Goal: Communication & Community: Share content

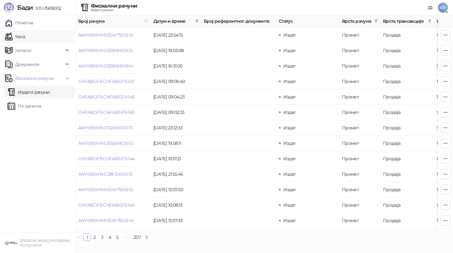
click at [25, 32] on link "Каса" at bounding box center [15, 36] width 20 height 13
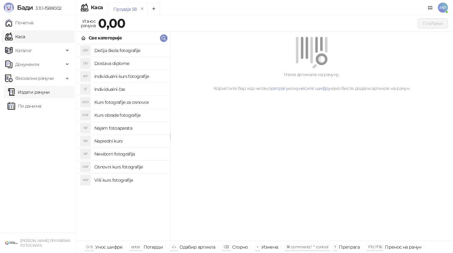
click at [40, 94] on link "Издати рачуни" at bounding box center [29, 92] width 42 height 13
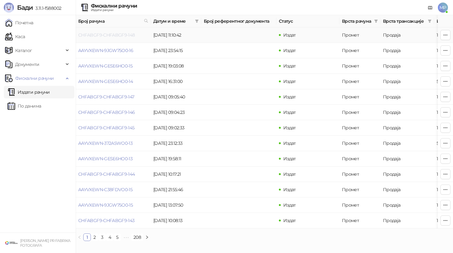
click at [105, 35] on link "CHFABGF9-CHFABGF9-148" at bounding box center [106, 35] width 57 height 6
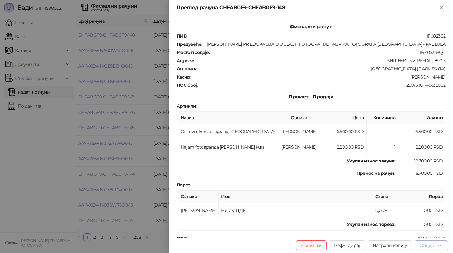
click at [429, 247] on div "Опције" at bounding box center [427, 245] width 16 height 6
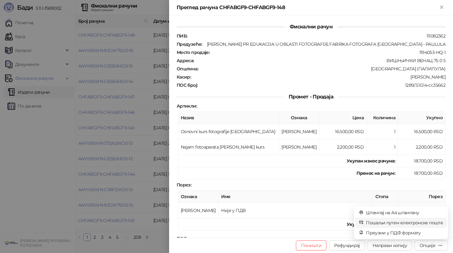
click at [422, 223] on span "Пошаљи путем електронске поште" at bounding box center [404, 222] width 77 height 7
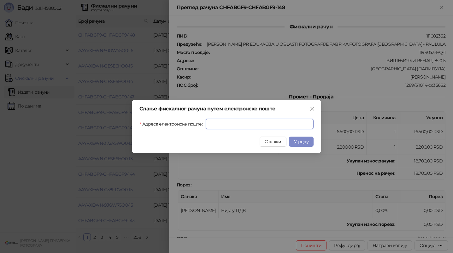
click at [286, 123] on input "Адреса електронске поште" at bounding box center [259, 124] width 108 height 10
paste input "**********"
type input "**********"
click at [302, 139] on span "У реду" at bounding box center [301, 142] width 14 height 6
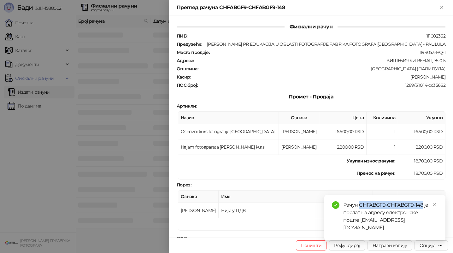
drag, startPoint x: 360, startPoint y: 212, endPoint x: 423, endPoint y: 211, distance: 63.0
click at [423, 211] on div "Рачун CHFABGF9-CHFABGF9-148 је послат на адресу електронске поште [EMAIL_ADDRES…" at bounding box center [390, 216] width 95 height 30
copy div "CHFABGF9-CHFABGF9-148"
click at [106, 119] on div at bounding box center [226, 126] width 453 height 253
